Goal: Navigation & Orientation: Find specific page/section

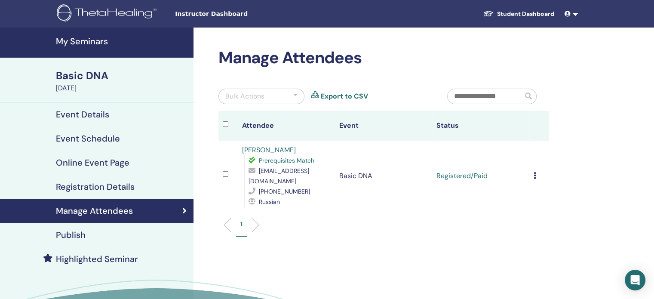
click at [524, 13] on link "Student Dashboard" at bounding box center [519, 14] width 85 height 16
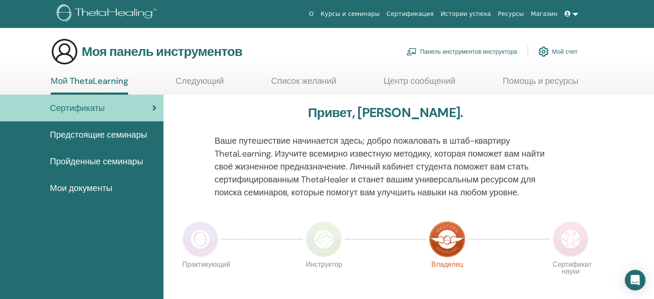
click at [491, 120] on div "Привет, Дина." at bounding box center [386, 114] width 414 height 19
click at [87, 187] on font "Мои документы" at bounding box center [81, 187] width 62 height 11
